Goal: Task Accomplishment & Management: Use online tool/utility

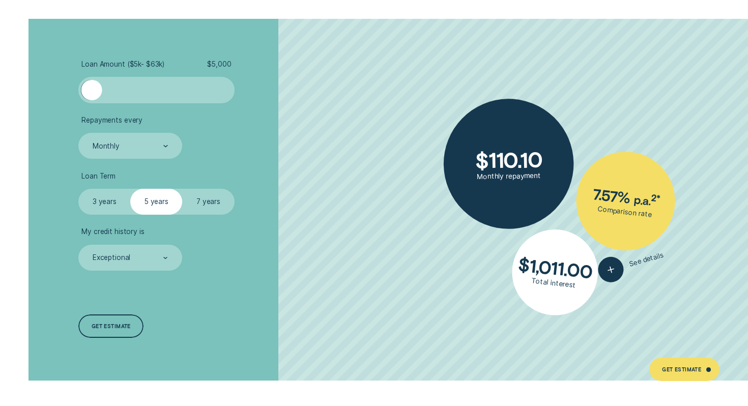
scroll to position [1853, 0]
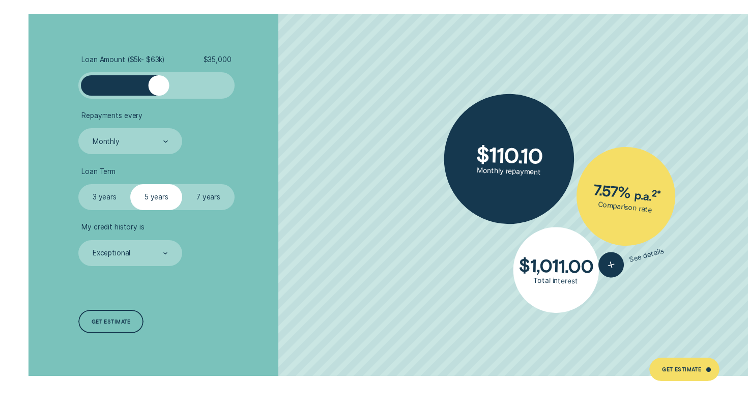
drag, startPoint x: 95, startPoint y: 87, endPoint x: 157, endPoint y: 90, distance: 61.6
click at [157, 90] on div at bounding box center [158, 85] width 21 height 21
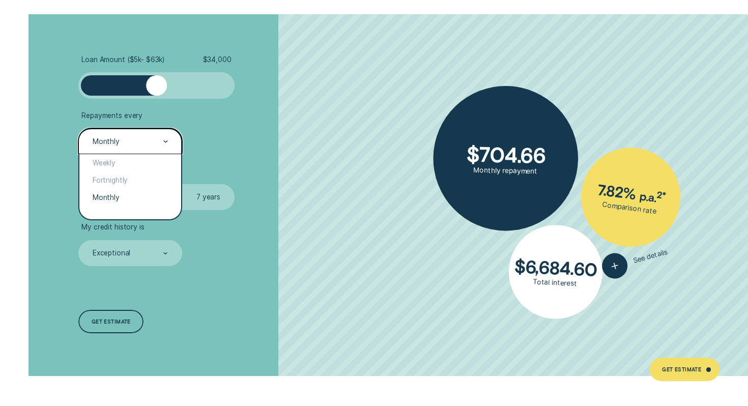
click at [151, 139] on div "Monthly" at bounding box center [130, 142] width 76 height 10
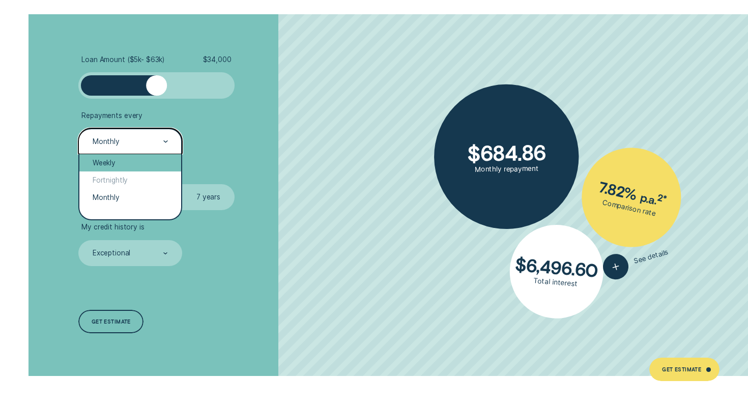
click at [138, 161] on div "Weekly" at bounding box center [129, 162] width 101 height 17
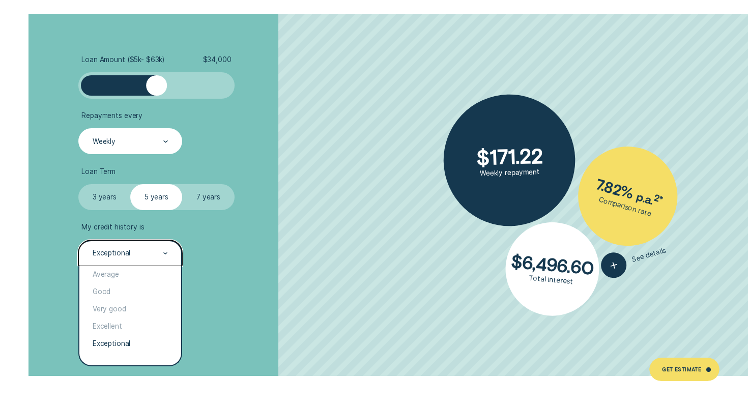
click at [143, 255] on div "Exceptional" at bounding box center [130, 254] width 76 height 10
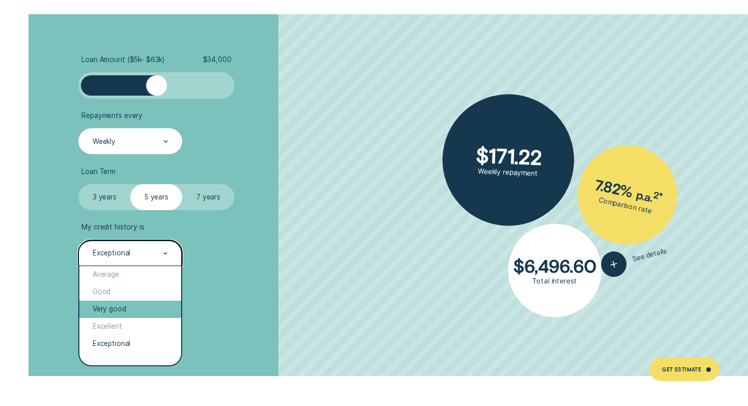
click at [134, 311] on div "Very good" at bounding box center [129, 309] width 101 height 17
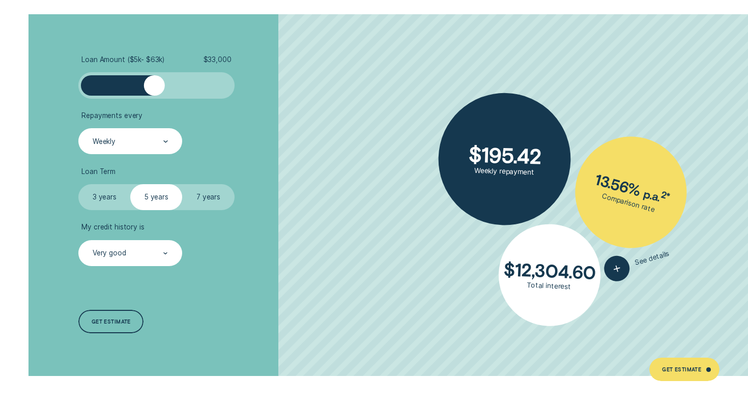
click at [153, 89] on div at bounding box center [154, 85] width 21 height 21
click at [196, 206] on label "7 years" at bounding box center [208, 197] width 52 height 26
click at [182, 184] on input "7 years" at bounding box center [182, 184] width 0 height 0
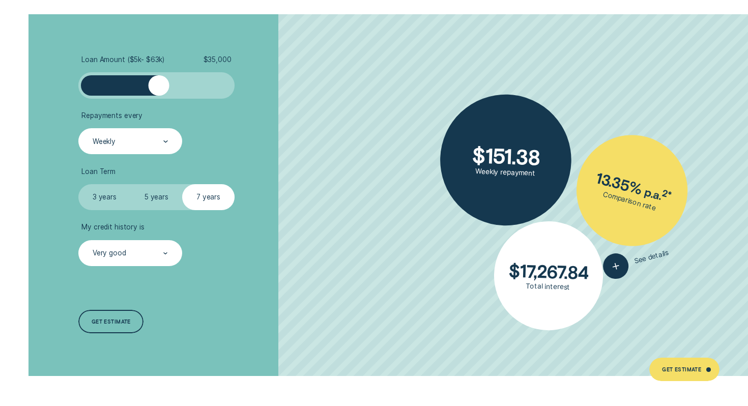
click at [160, 88] on div at bounding box center [158, 85] width 21 height 21
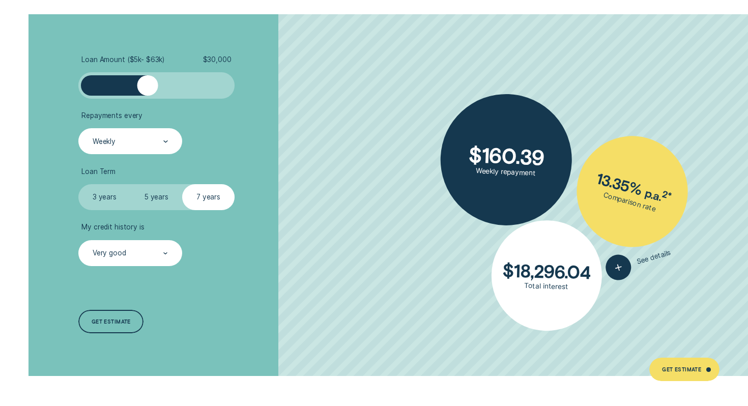
drag, startPoint x: 160, startPoint y: 88, endPoint x: 148, endPoint y: 89, distance: 11.2
click at [148, 89] on div at bounding box center [147, 85] width 21 height 21
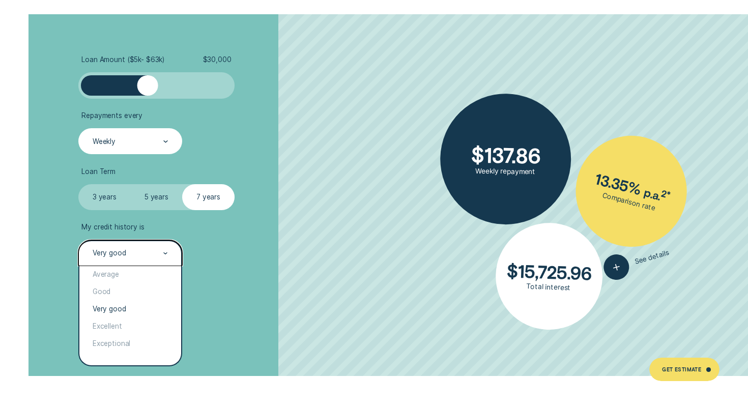
click at [165, 254] on icon at bounding box center [166, 254] width 4 height 2
click at [141, 286] on div "Good" at bounding box center [129, 291] width 101 height 17
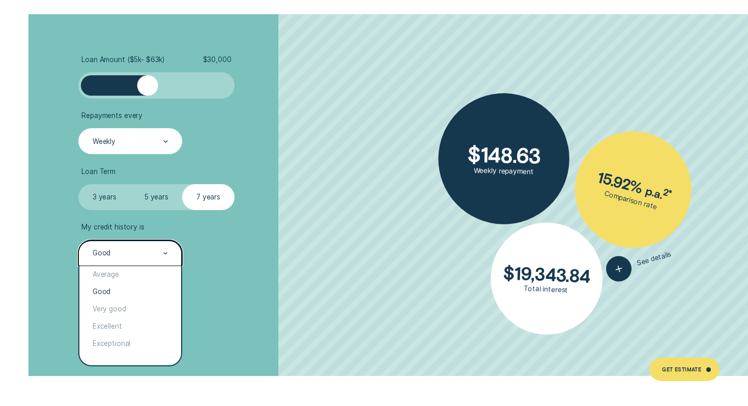
click at [164, 253] on icon at bounding box center [166, 254] width 4 height 2
click at [148, 271] on div "Average" at bounding box center [129, 274] width 101 height 17
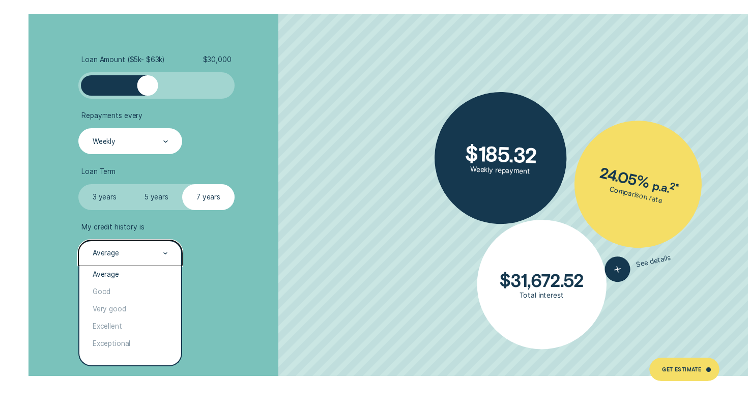
click at [169, 252] on div "Average" at bounding box center [129, 253] width 103 height 26
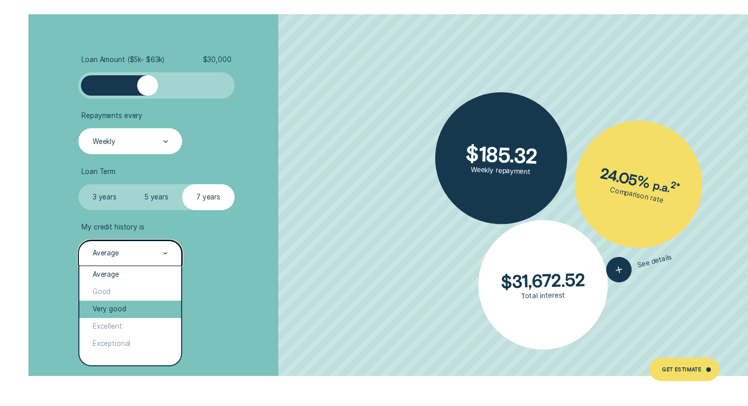
click at [141, 302] on div "Very good" at bounding box center [129, 309] width 101 height 17
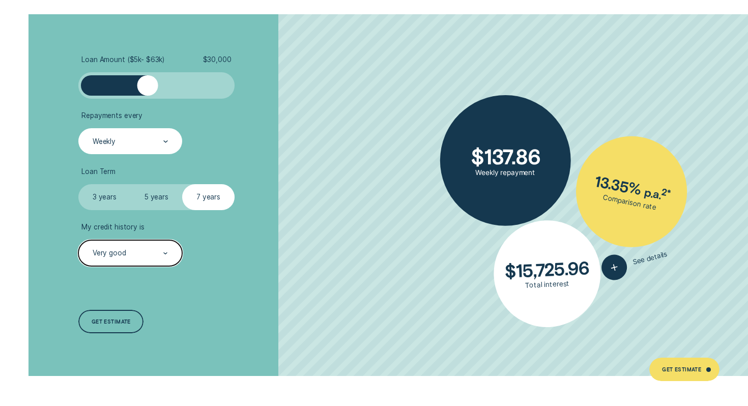
click at [158, 259] on div "Very good" at bounding box center [129, 253] width 103 height 26
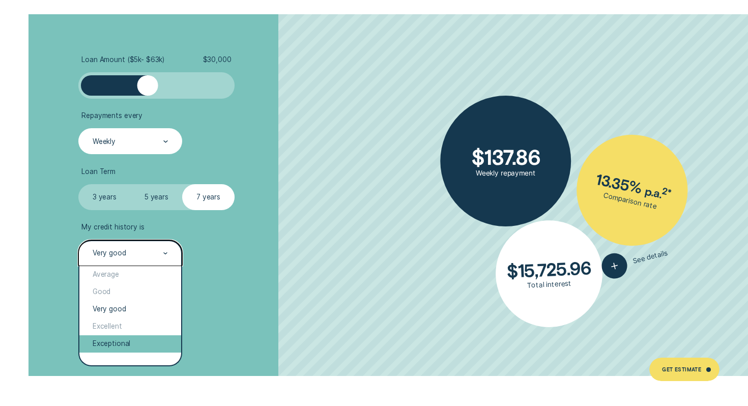
click at [135, 345] on div "Exceptional" at bounding box center [129, 343] width 101 height 17
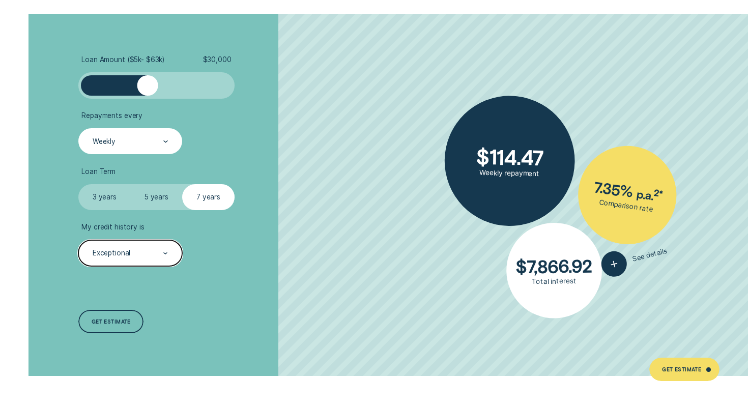
click at [173, 254] on div "Exceptional" at bounding box center [129, 253] width 103 height 26
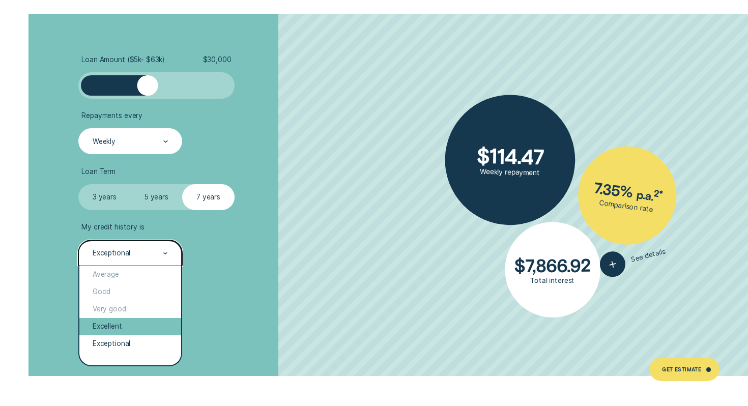
click at [142, 329] on div "Excellent" at bounding box center [129, 326] width 101 height 17
